Goal: Task Accomplishment & Management: Manage account settings

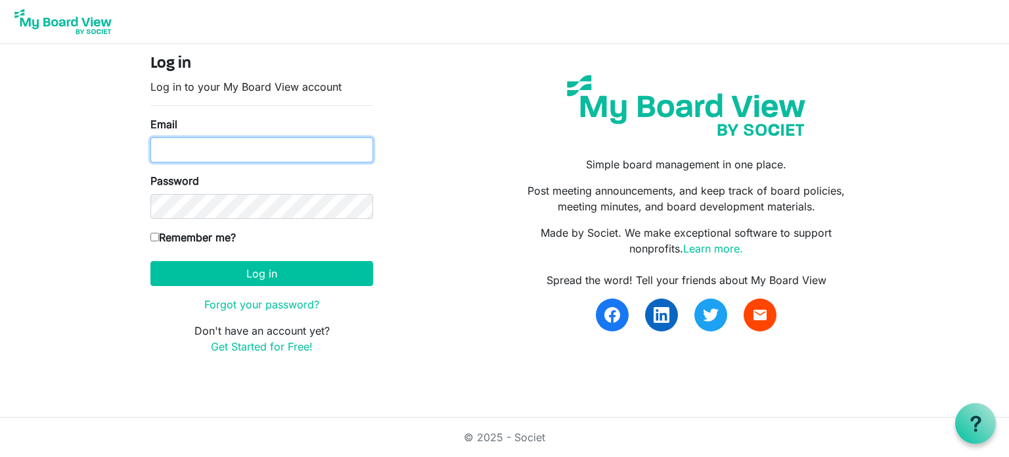
click at [185, 147] on input "Email" at bounding box center [261, 149] width 223 height 25
type input "nickyschissel@gmail.com"
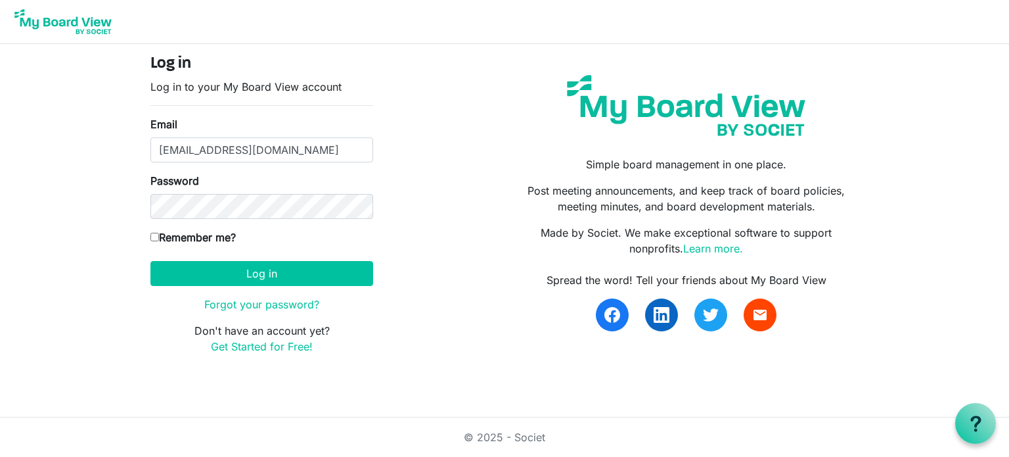
click at [154, 235] on input "Remember me?" at bounding box center [154, 237] width 9 height 9
checkbox input "true"
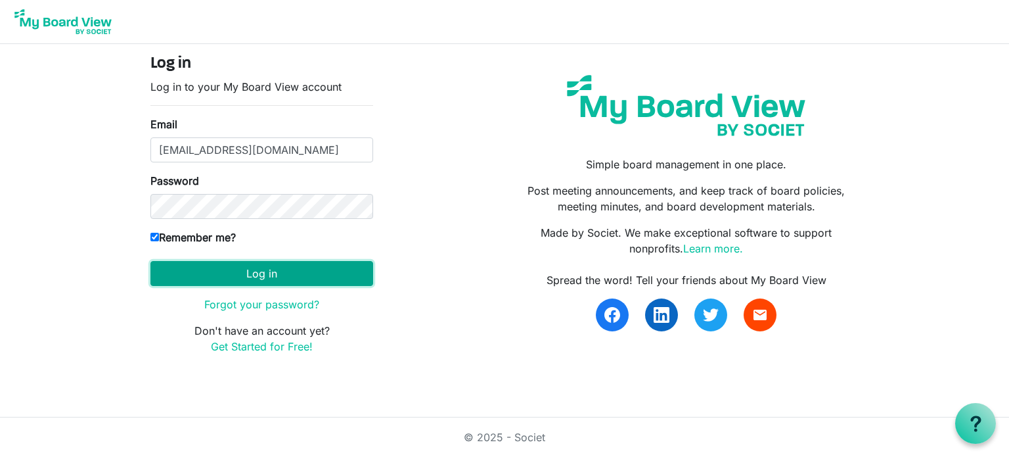
click at [270, 278] on button "Log in" at bounding box center [261, 273] width 223 height 25
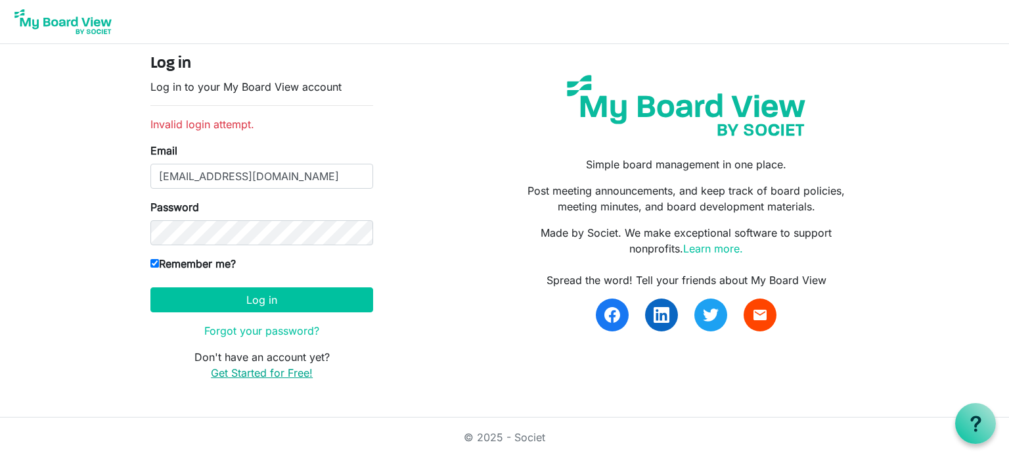
click at [255, 373] on link "Get Started for Free!" at bounding box center [262, 372] width 102 height 13
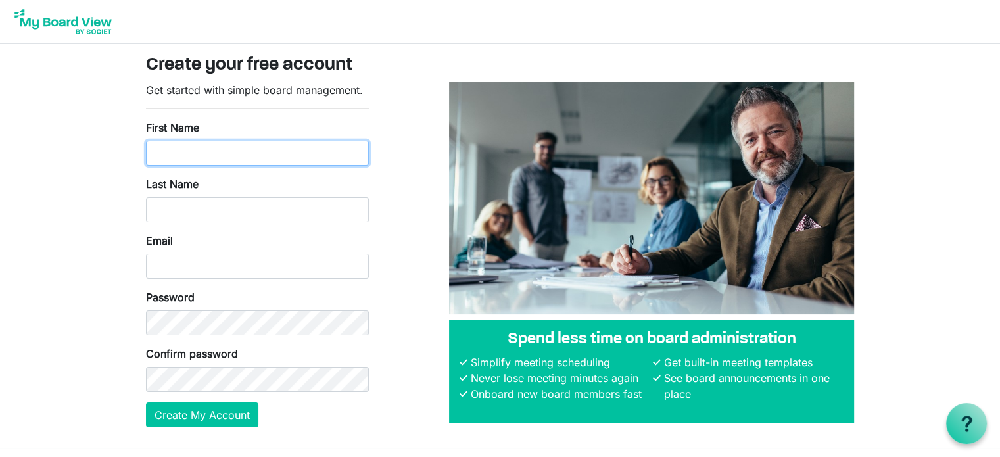
click at [186, 152] on input "First Name" at bounding box center [257, 153] width 223 height 25
type input "Nicky"
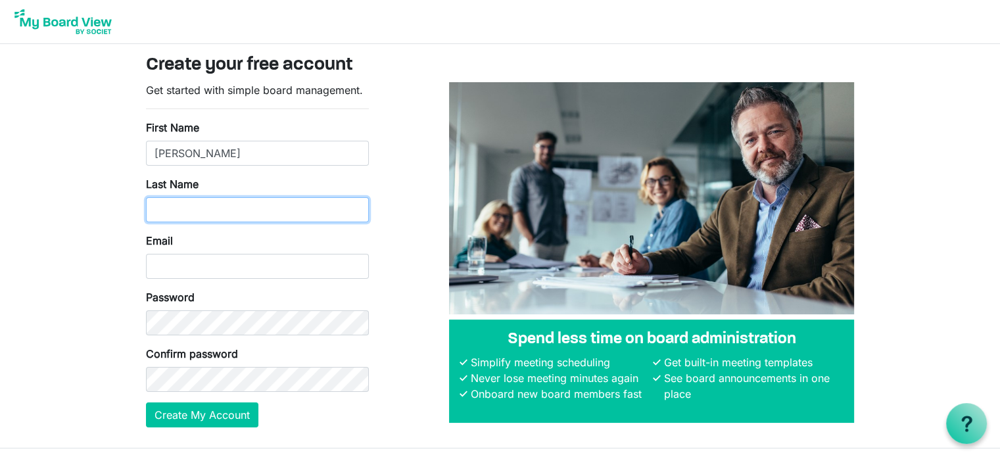
click at [162, 206] on input "Last Name" at bounding box center [257, 209] width 223 height 25
type input "Schissel"
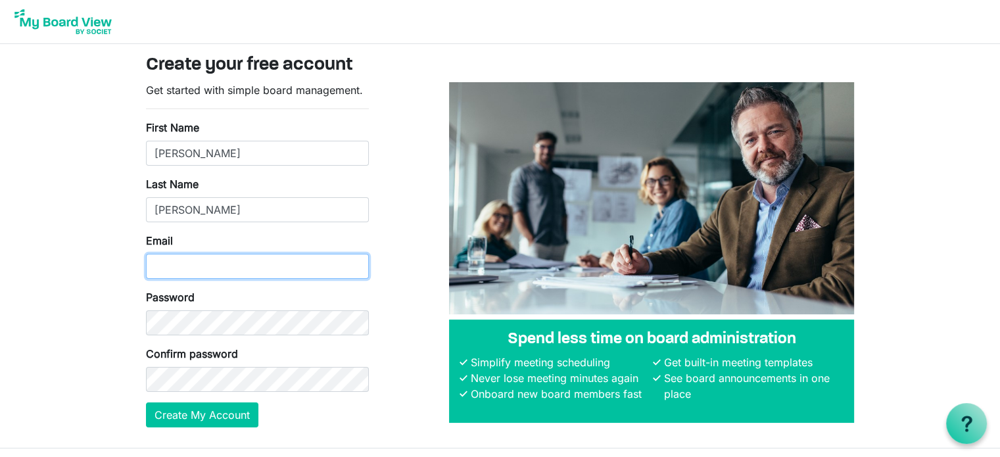
click at [167, 263] on input "Email" at bounding box center [257, 266] width 223 height 25
type input "nickyschissel@gmail.com"
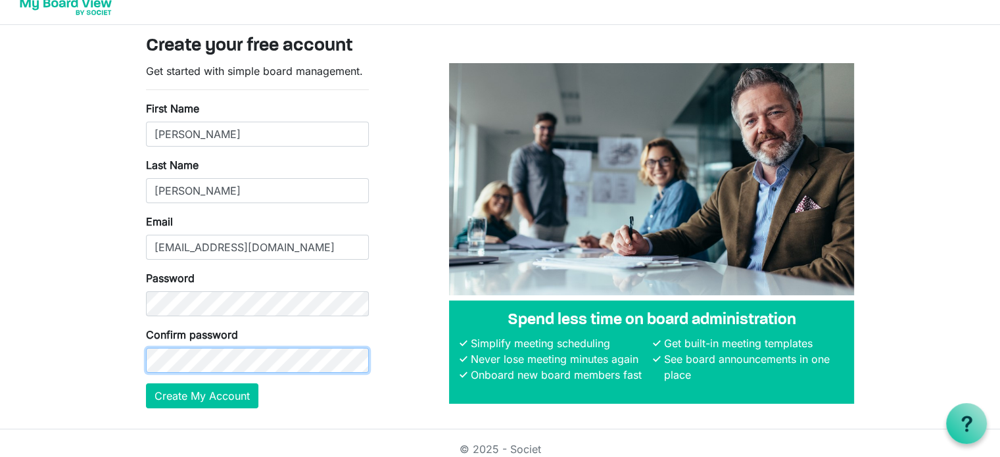
scroll to position [30, 0]
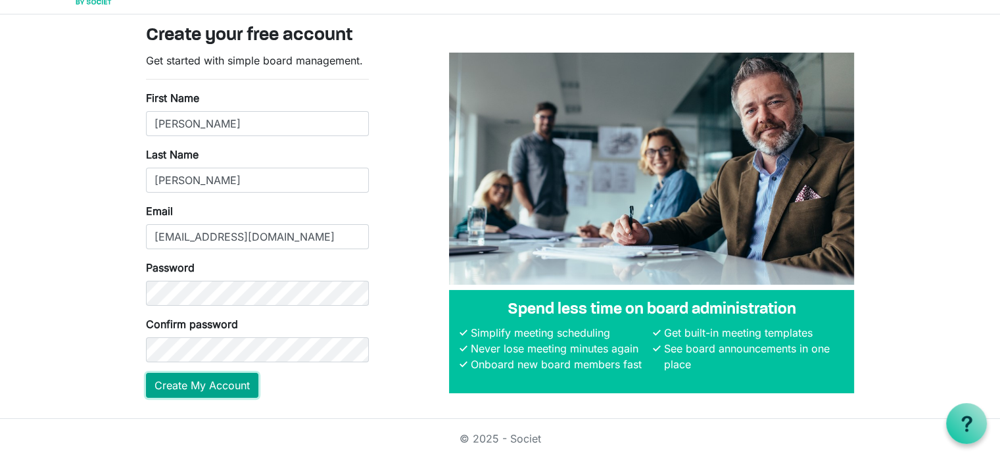
click at [194, 386] on button "Create My Account" at bounding box center [202, 385] width 112 height 25
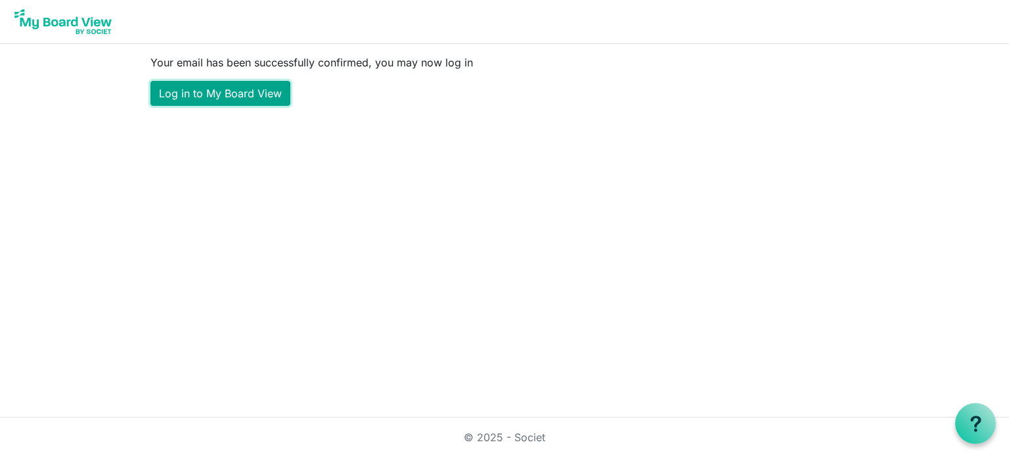
click at [208, 89] on link "Log in to My Board View" at bounding box center [220, 93] width 140 height 25
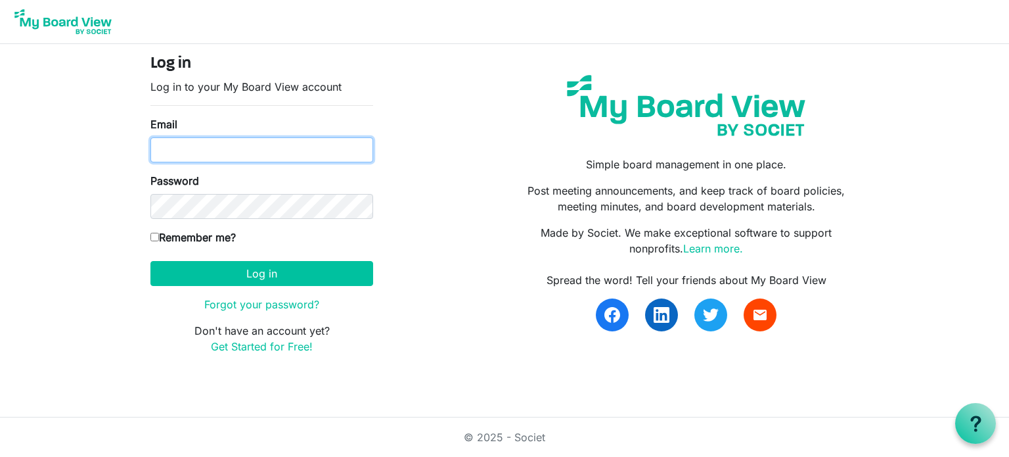
type input "nickyschissel@gmail.com"
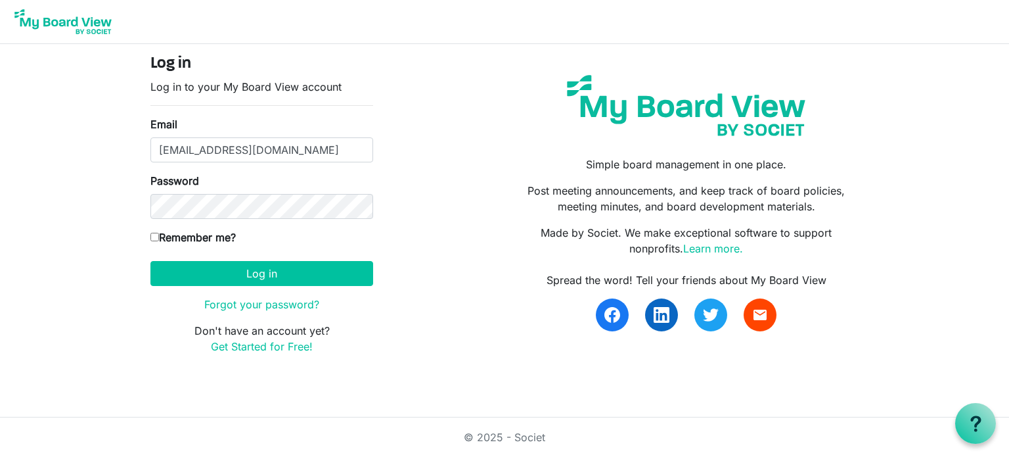
click at [154, 234] on input "Remember me?" at bounding box center [154, 237] width 9 height 9
checkbox input "true"
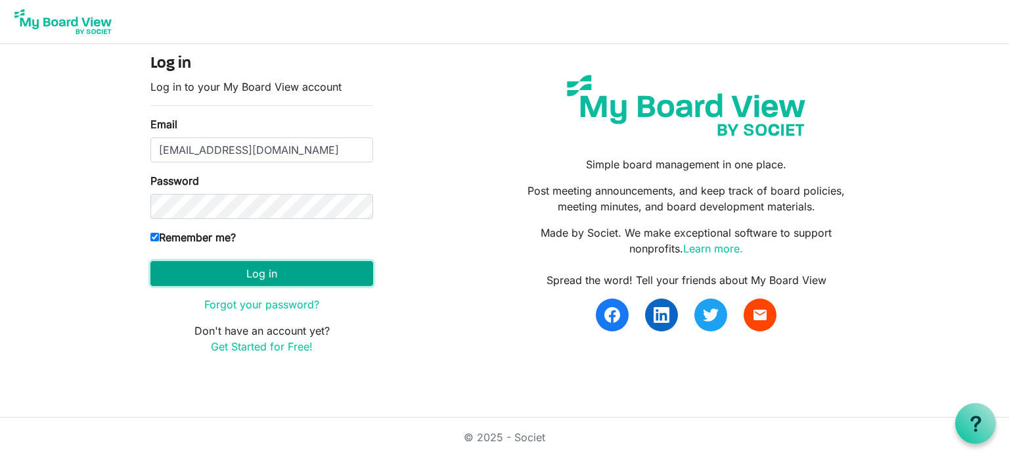
click at [252, 270] on button "Log in" at bounding box center [261, 273] width 223 height 25
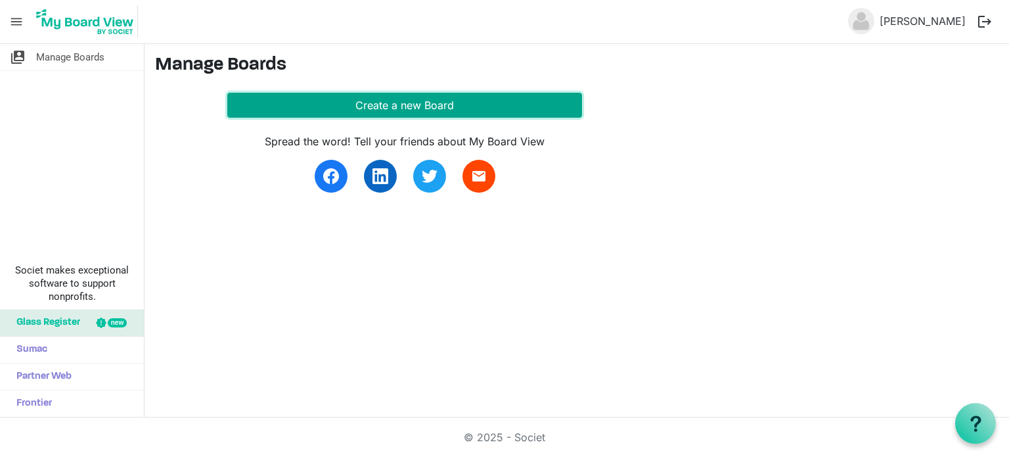
click at [402, 99] on button "Create a new Board" at bounding box center [404, 105] width 355 height 25
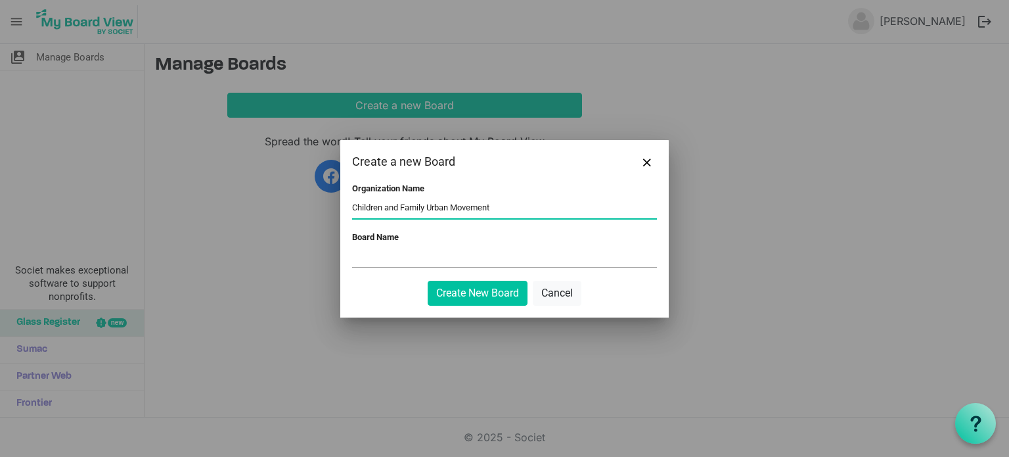
type input "Children and Family Urban Movement"
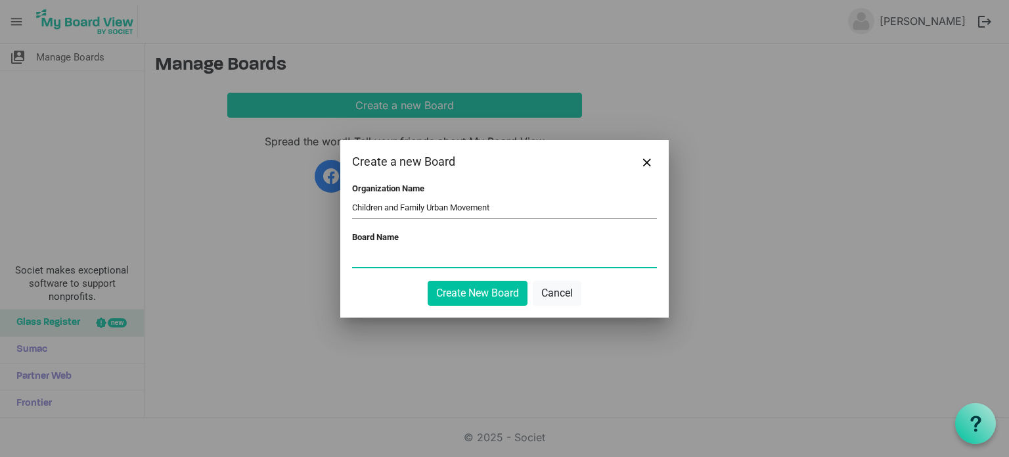
click at [375, 256] on input "Board Name" at bounding box center [504, 257] width 305 height 20
type input "CFUM"
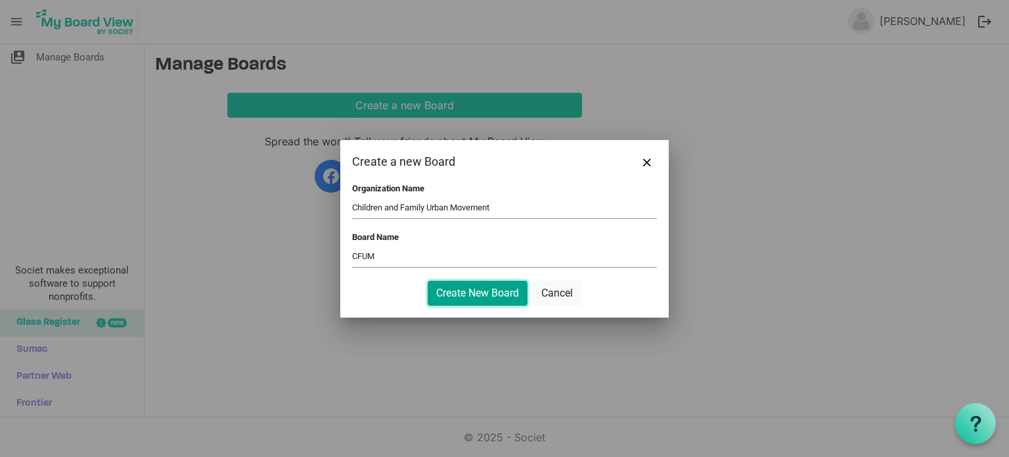
click at [478, 292] on button "Create New Board" at bounding box center [478, 293] width 100 height 25
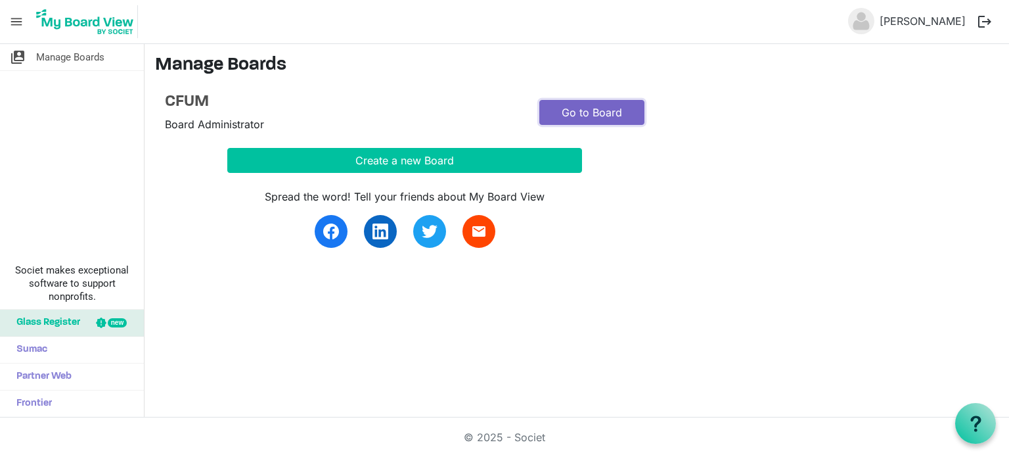
click at [594, 111] on link "Go to Board" at bounding box center [592, 112] width 105 height 25
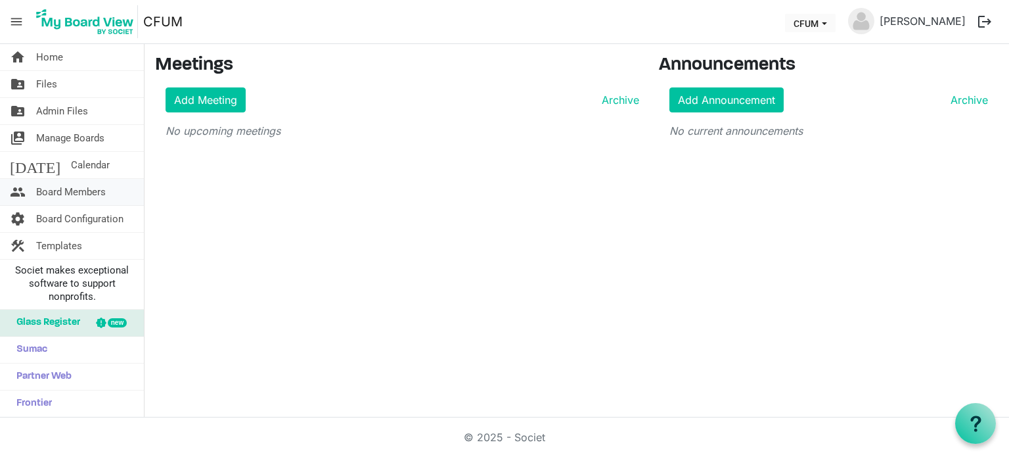
click at [74, 189] on span "Board Members" at bounding box center [71, 192] width 70 height 26
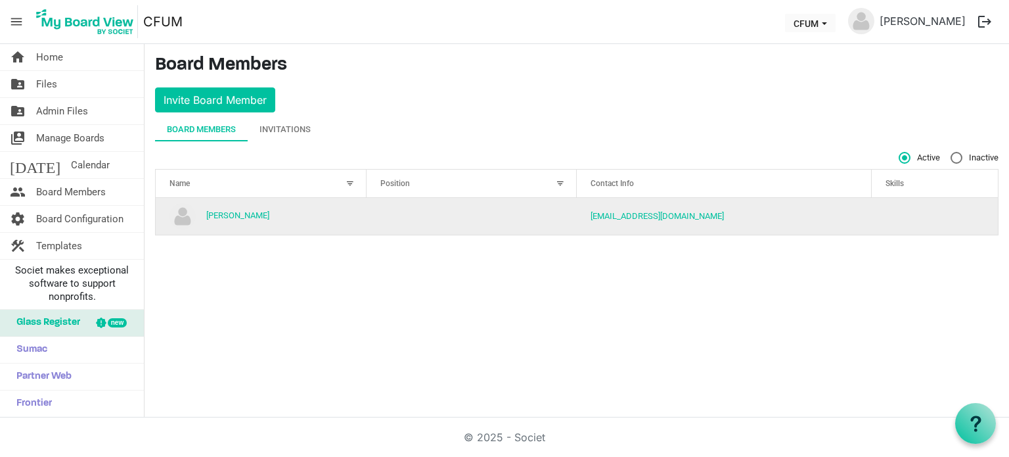
click at [473, 205] on td "column header Position" at bounding box center [472, 216] width 211 height 37
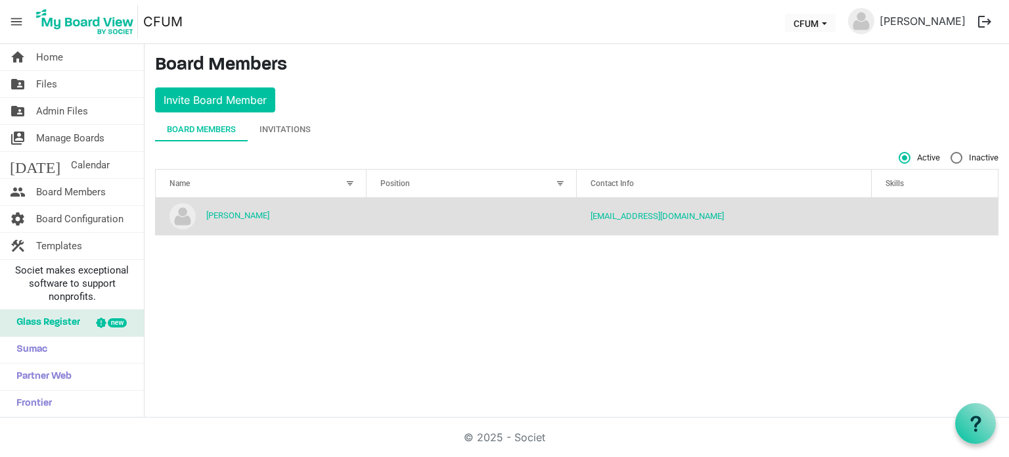
click at [563, 180] on div at bounding box center [560, 183] width 14 height 14
click at [210, 99] on button "Invite Board Member" at bounding box center [215, 99] width 120 height 25
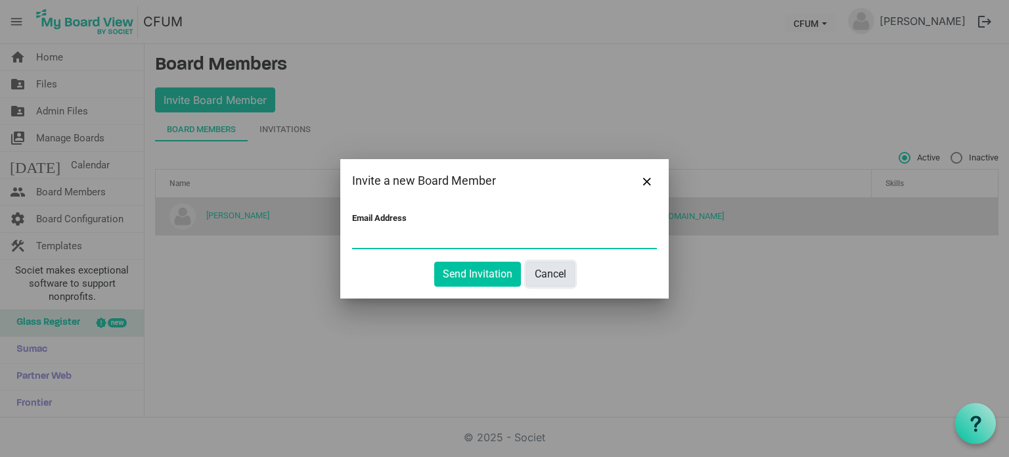
click at [553, 275] on button "Cancel" at bounding box center [550, 274] width 49 height 25
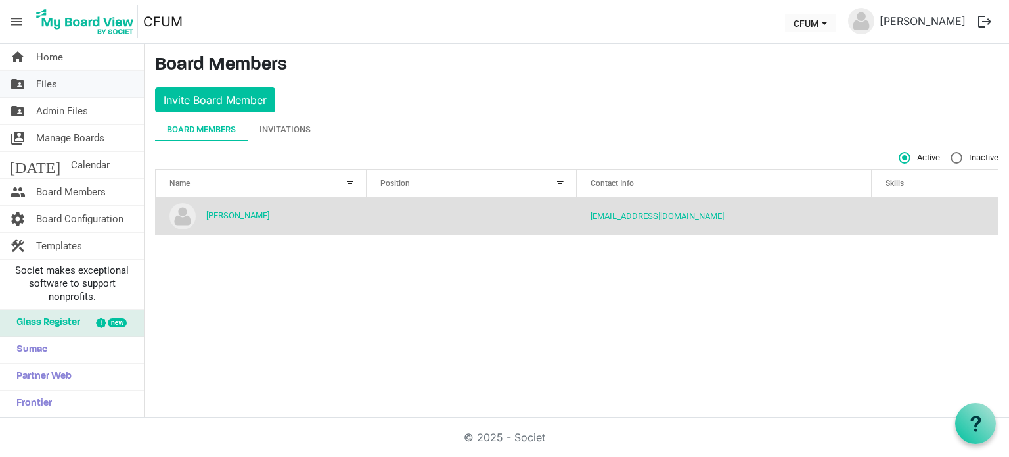
click at [45, 79] on span "Files" at bounding box center [46, 84] width 21 height 26
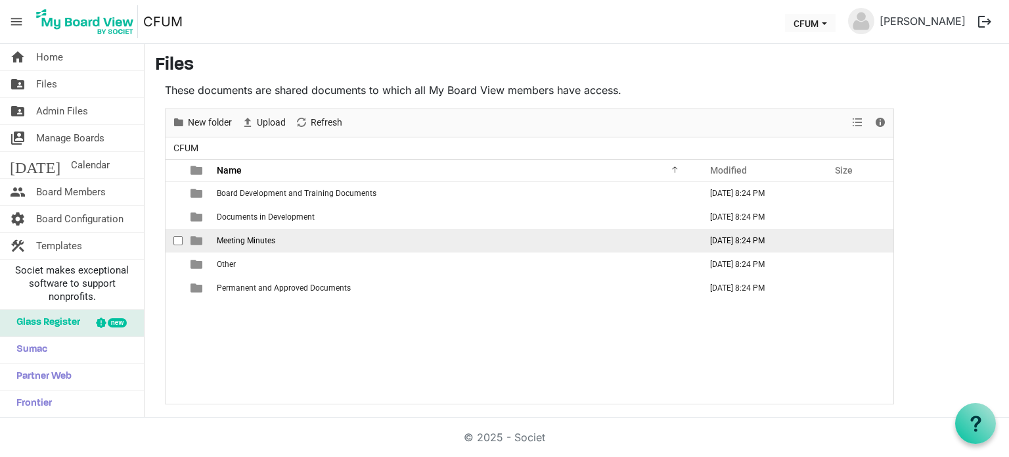
click at [249, 239] on span "Meeting Minutes" at bounding box center [246, 240] width 58 height 9
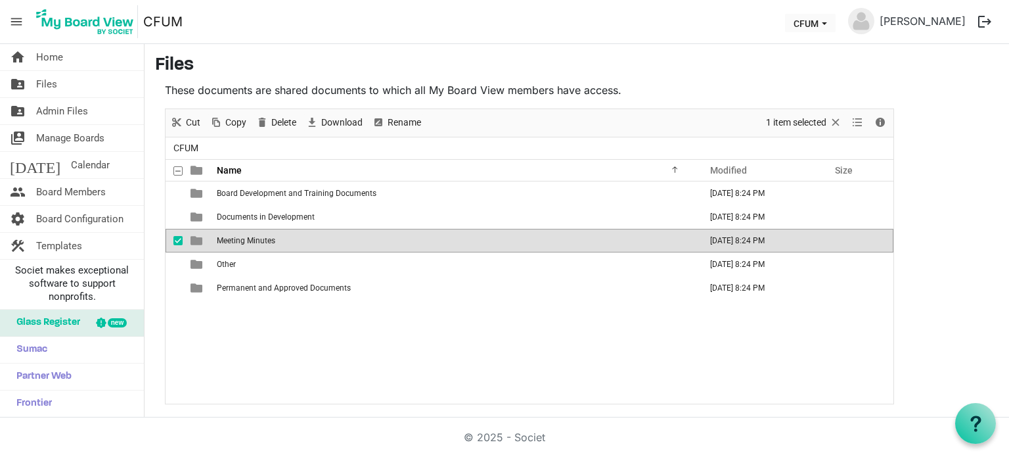
click at [242, 239] on span "Meeting Minutes" at bounding box center [246, 240] width 58 height 9
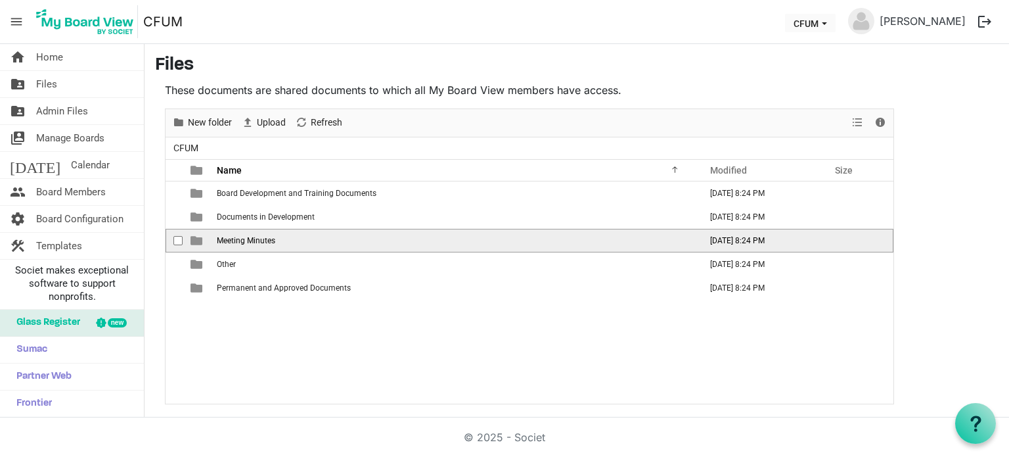
click at [242, 239] on span "Meeting Minutes" at bounding box center [246, 240] width 58 height 9
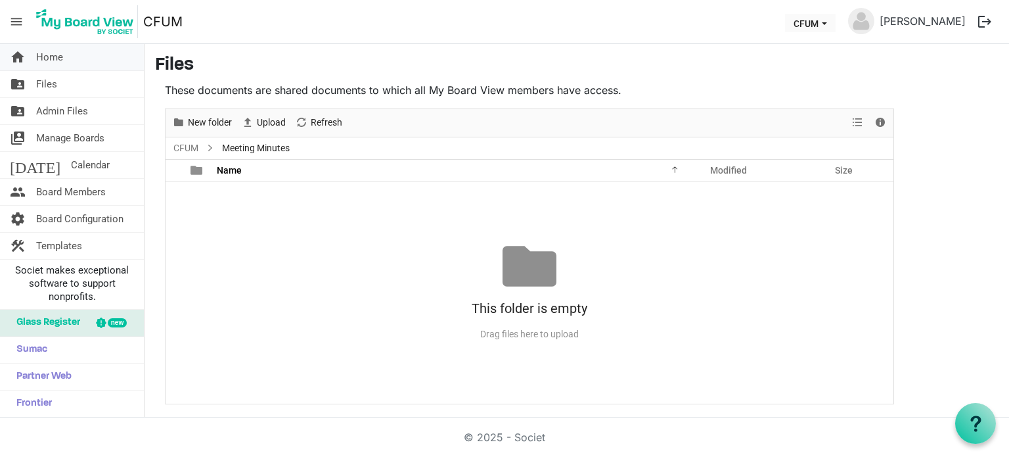
click at [45, 54] on span "Home" at bounding box center [49, 57] width 27 height 26
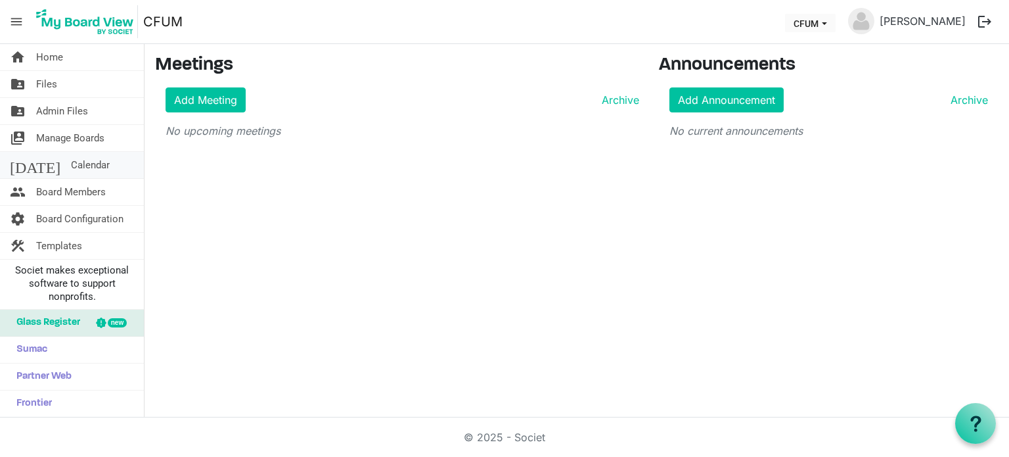
click at [71, 164] on span "Calendar" at bounding box center [90, 165] width 39 height 26
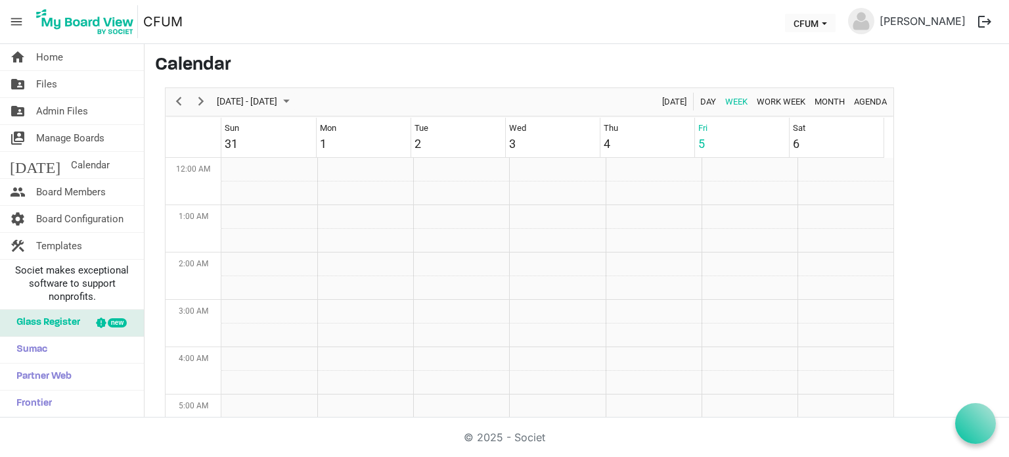
scroll to position [426, 0]
click at [53, 56] on span "Home" at bounding box center [49, 57] width 27 height 26
